Goal: Obtain resource: Obtain resource

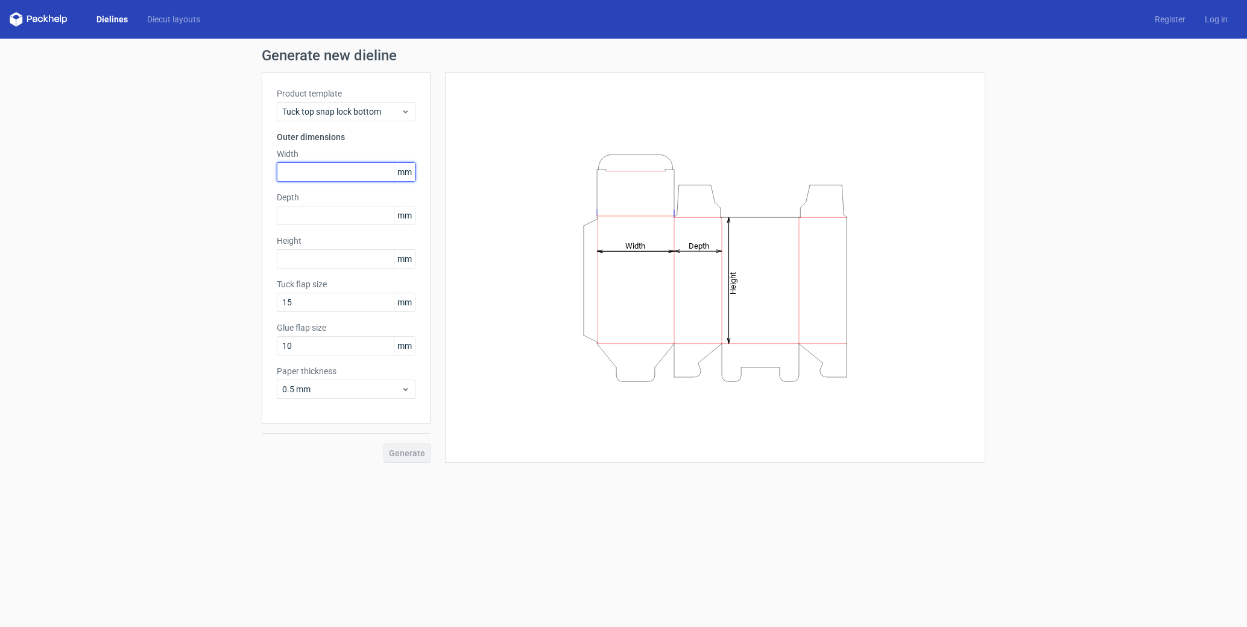
click at [337, 172] on input "text" at bounding box center [346, 171] width 139 height 19
paste input "3032169192526"
type input "3032169192526"
drag, startPoint x: 351, startPoint y: 172, endPoint x: 278, endPoint y: 171, distance: 73.0
click at [278, 171] on input "3032169192526" at bounding box center [346, 171] width 139 height 19
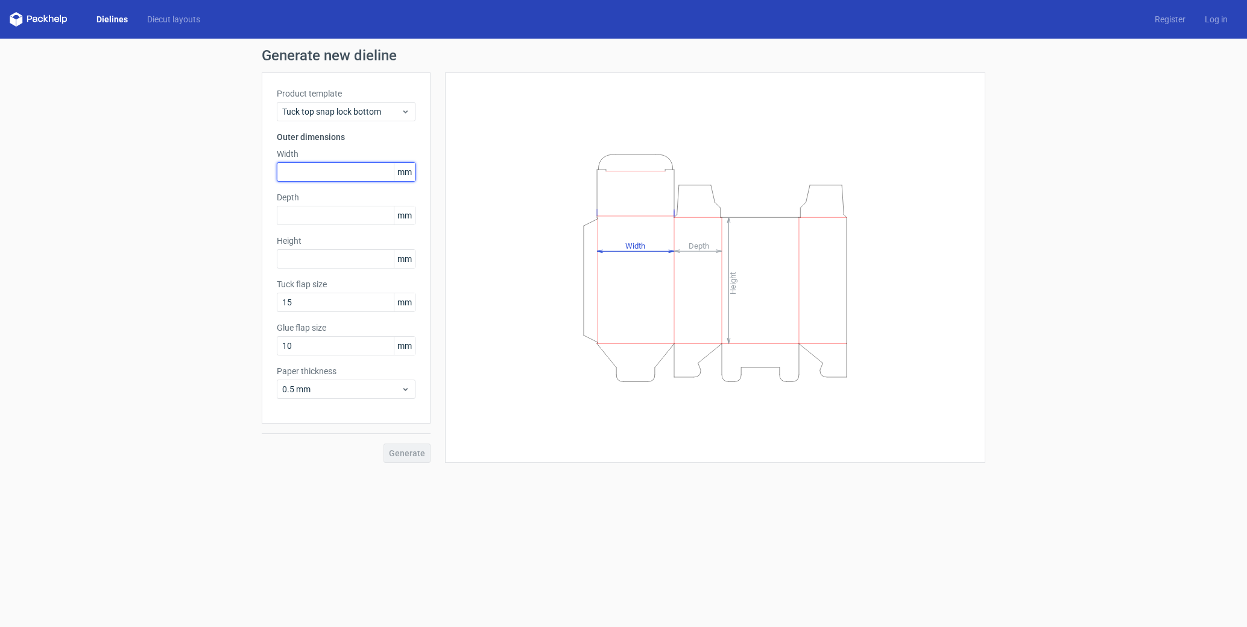
click at [347, 170] on input "text" at bounding box center [346, 171] width 139 height 19
type input "303"
click at [354, 218] on input "text" at bounding box center [346, 215] width 139 height 19
click at [292, 217] on input "2169" at bounding box center [346, 215] width 139 height 19
click at [297, 216] on input "2169" at bounding box center [346, 215] width 139 height 19
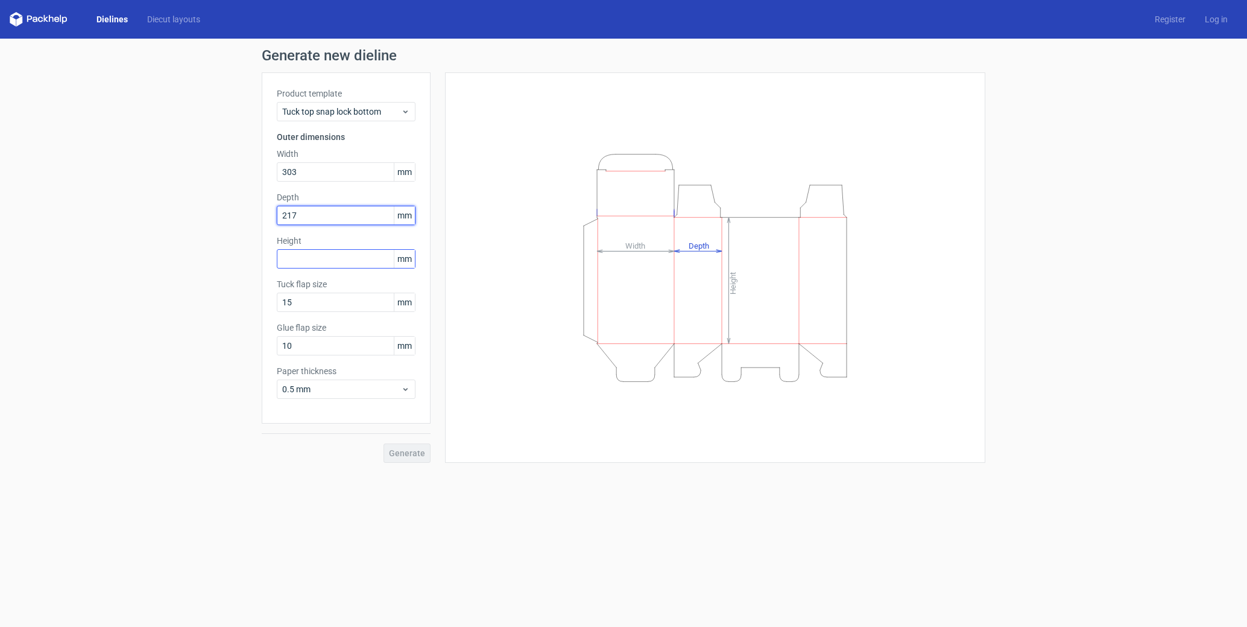
type input "217"
click at [314, 254] on input "text" at bounding box center [346, 258] width 139 height 19
type input "192"
click at [406, 454] on span "Generate" at bounding box center [407, 453] width 36 height 8
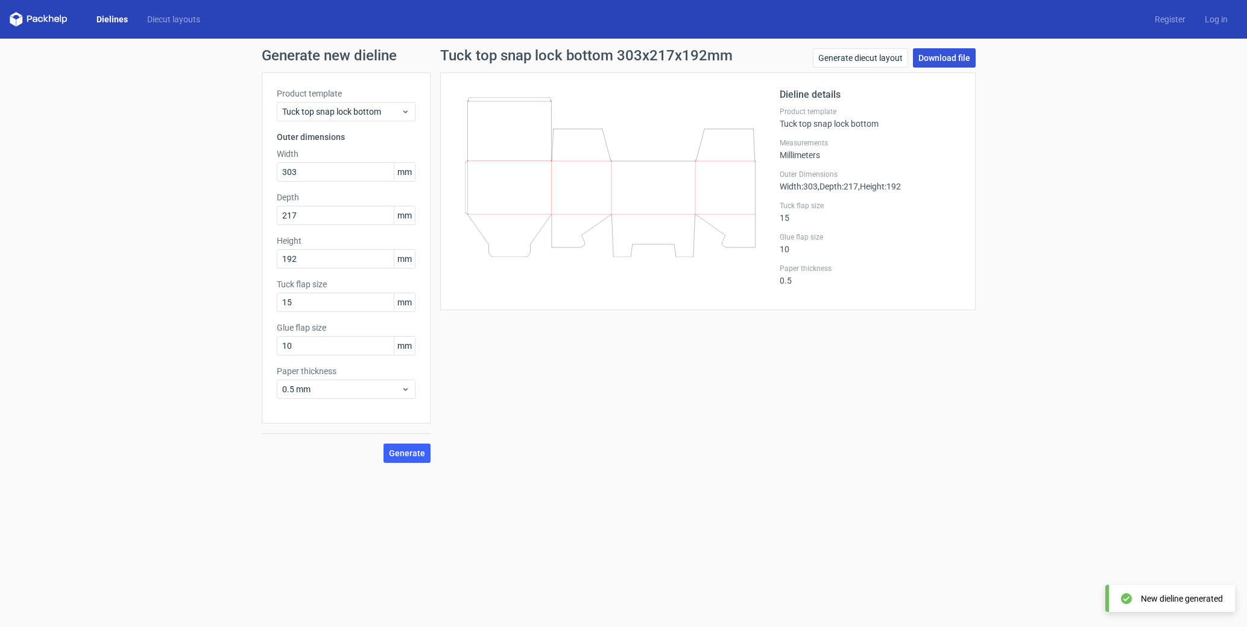
click at [937, 55] on link "Download file" at bounding box center [944, 57] width 63 height 19
